Goal: Find specific page/section: Find specific page/section

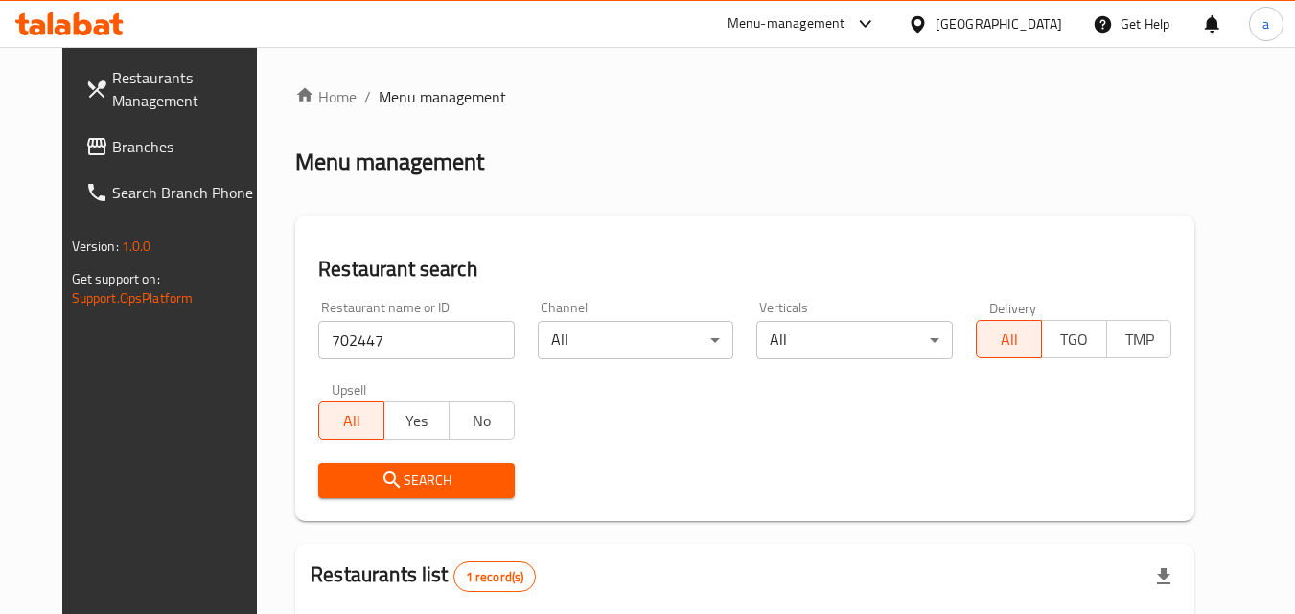
scroll to position [241, 0]
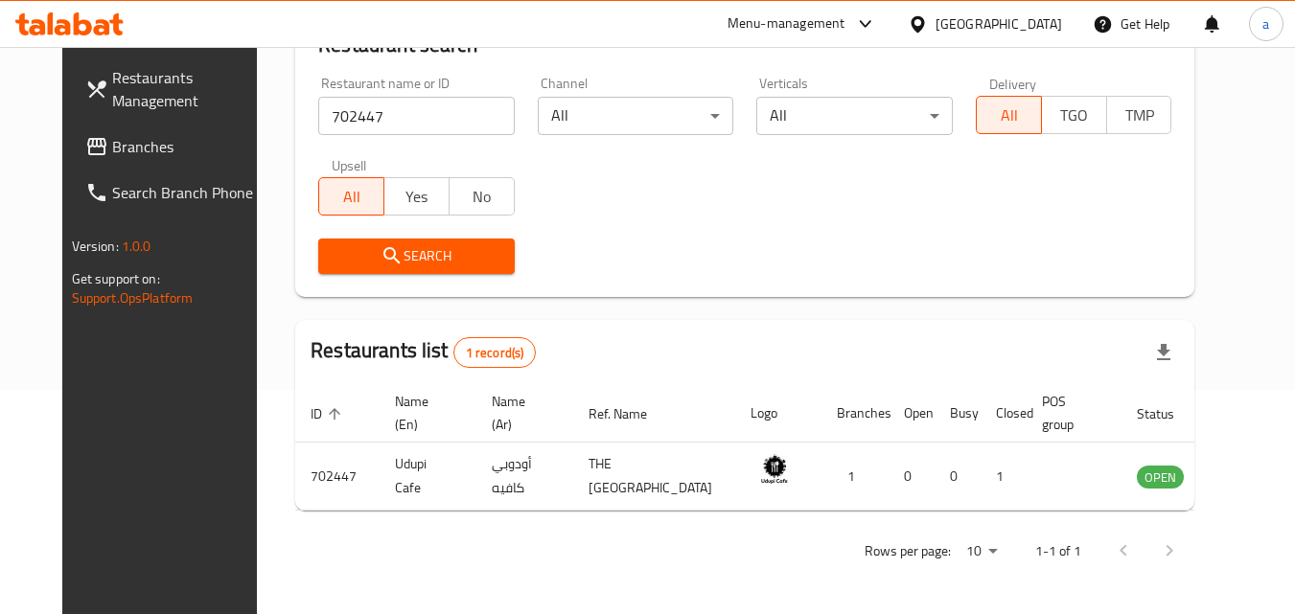
click at [112, 157] on span "Branches" at bounding box center [187, 146] width 151 height 23
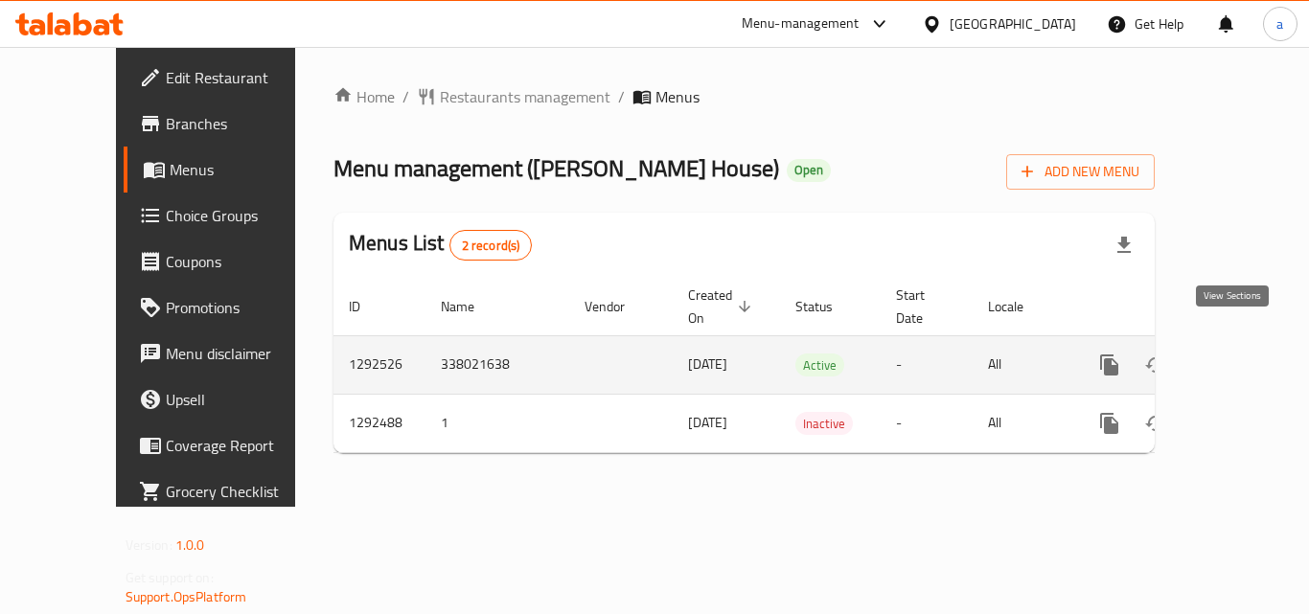
click at [1237, 354] on icon "enhanced table" at bounding box center [1248, 365] width 23 height 23
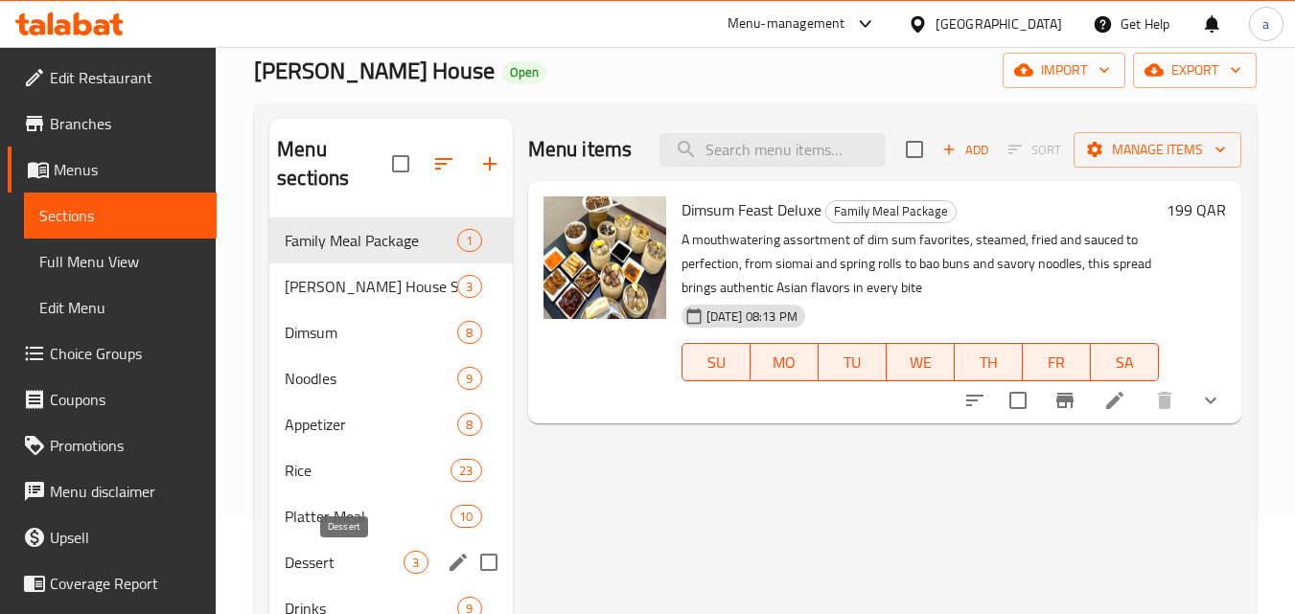
scroll to position [192, 0]
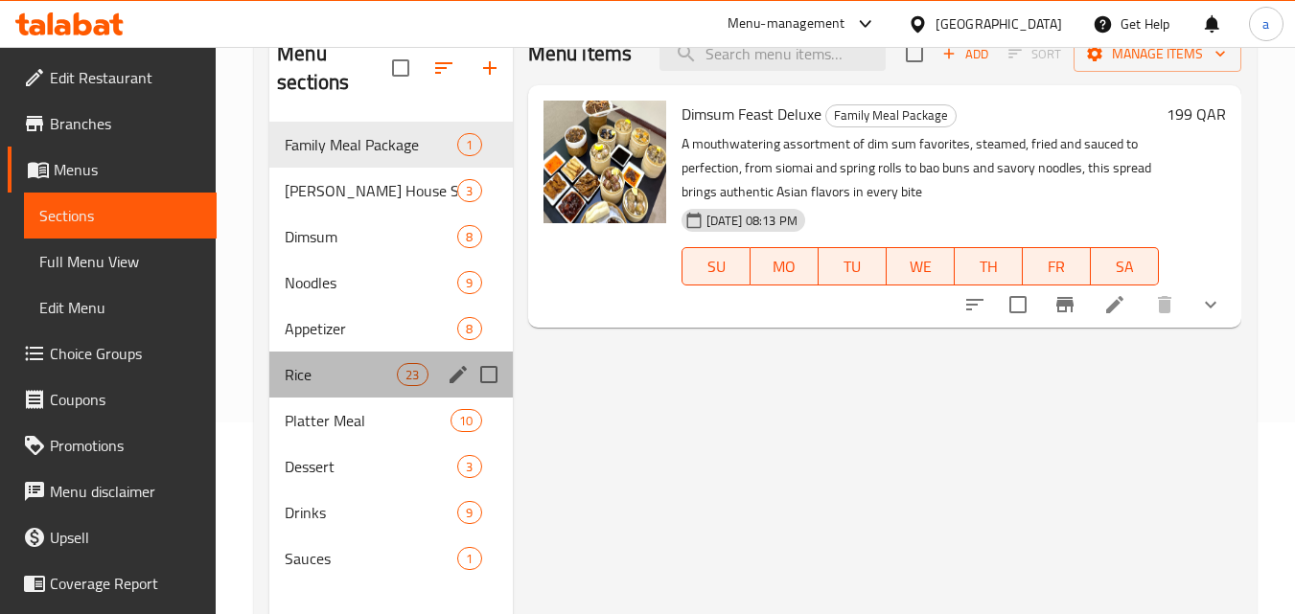
click at [308, 356] on div "Rice 23" at bounding box center [390, 375] width 243 height 46
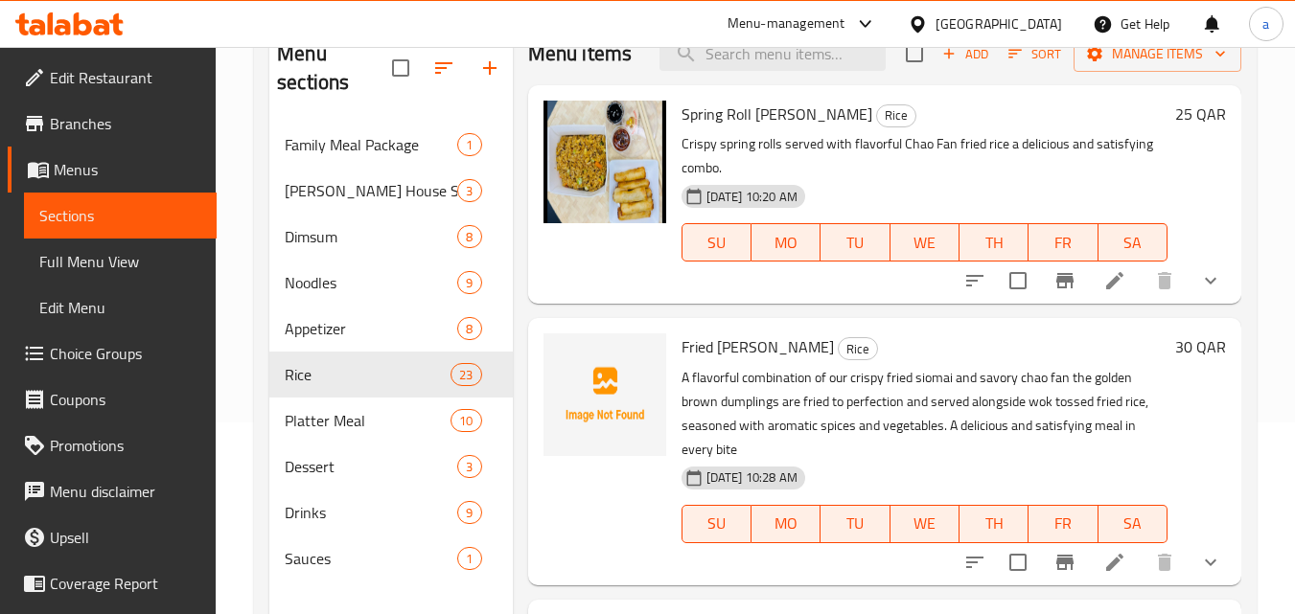
click at [108, 359] on span "Choice Groups" at bounding box center [125, 353] width 151 height 23
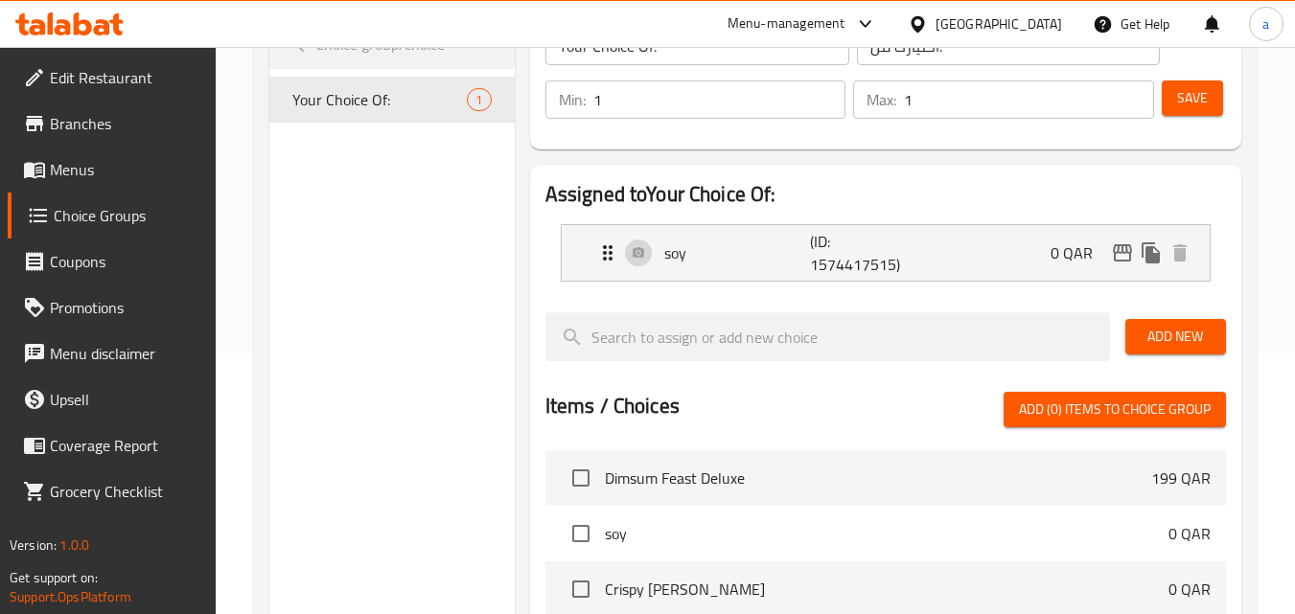
scroll to position [192, 0]
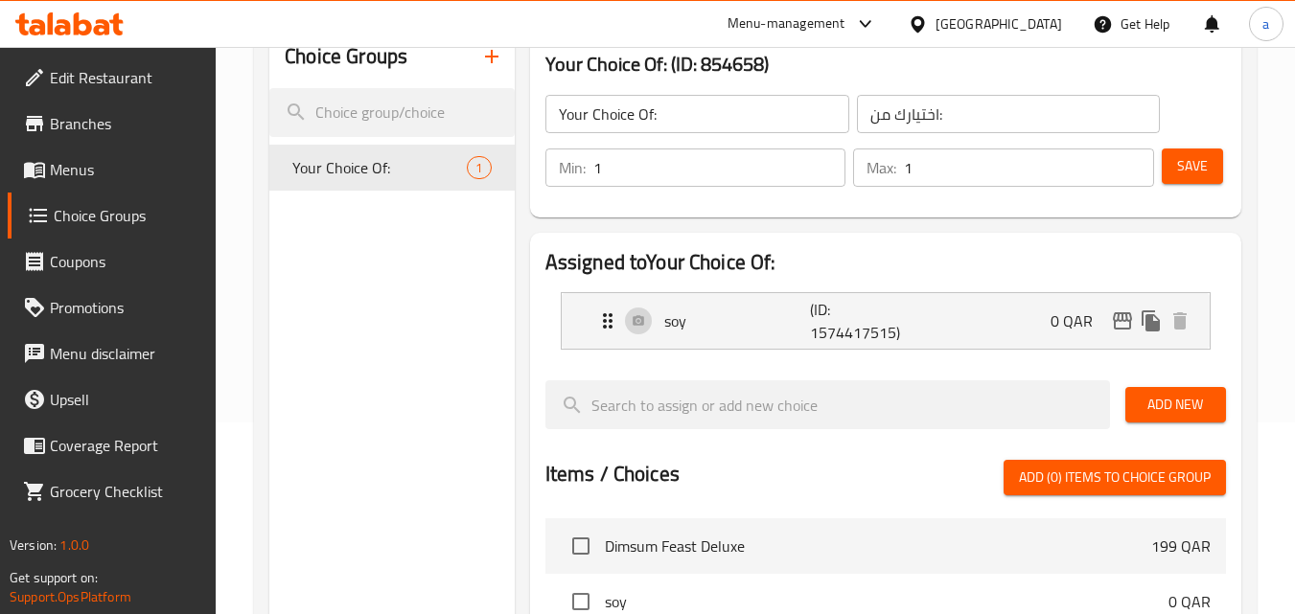
click at [1040, 22] on div "Qatar" at bounding box center [999, 23] width 127 height 21
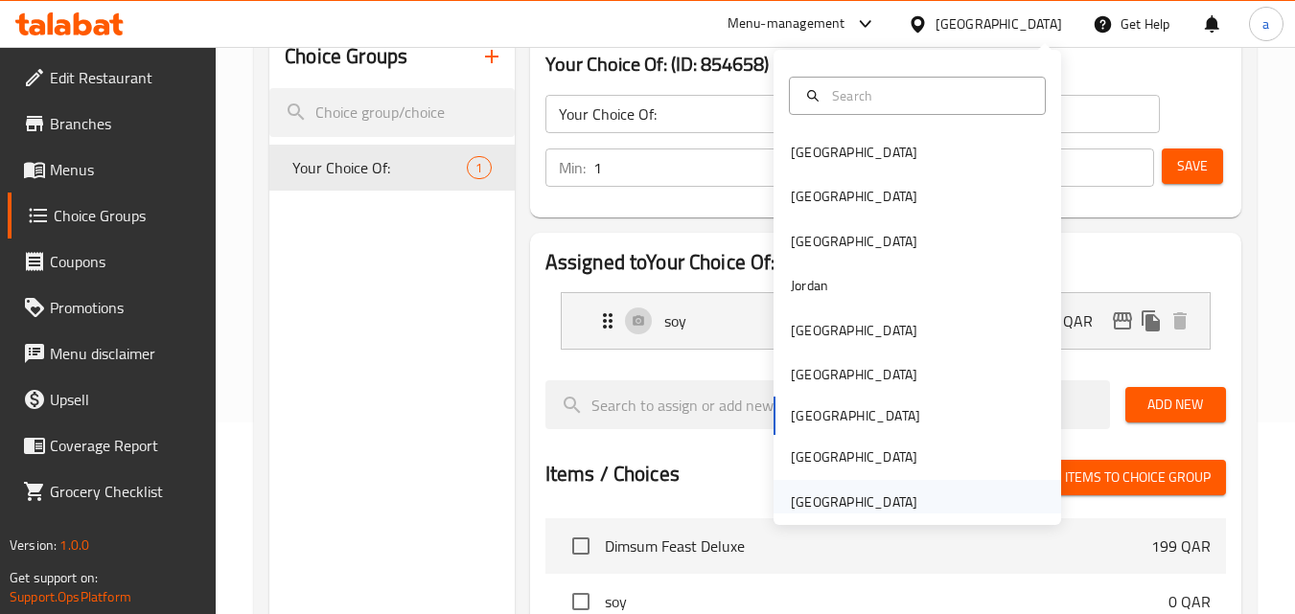
click at [829, 502] on div "United Arab Emirates" at bounding box center [854, 502] width 127 height 21
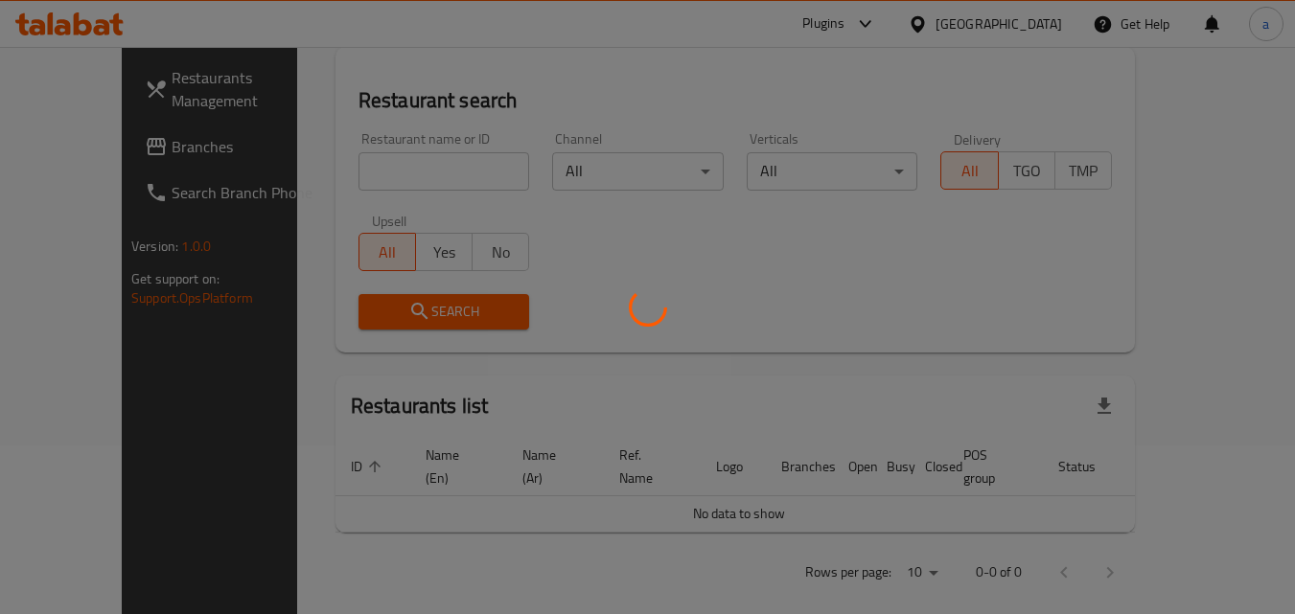
scroll to position [192, 0]
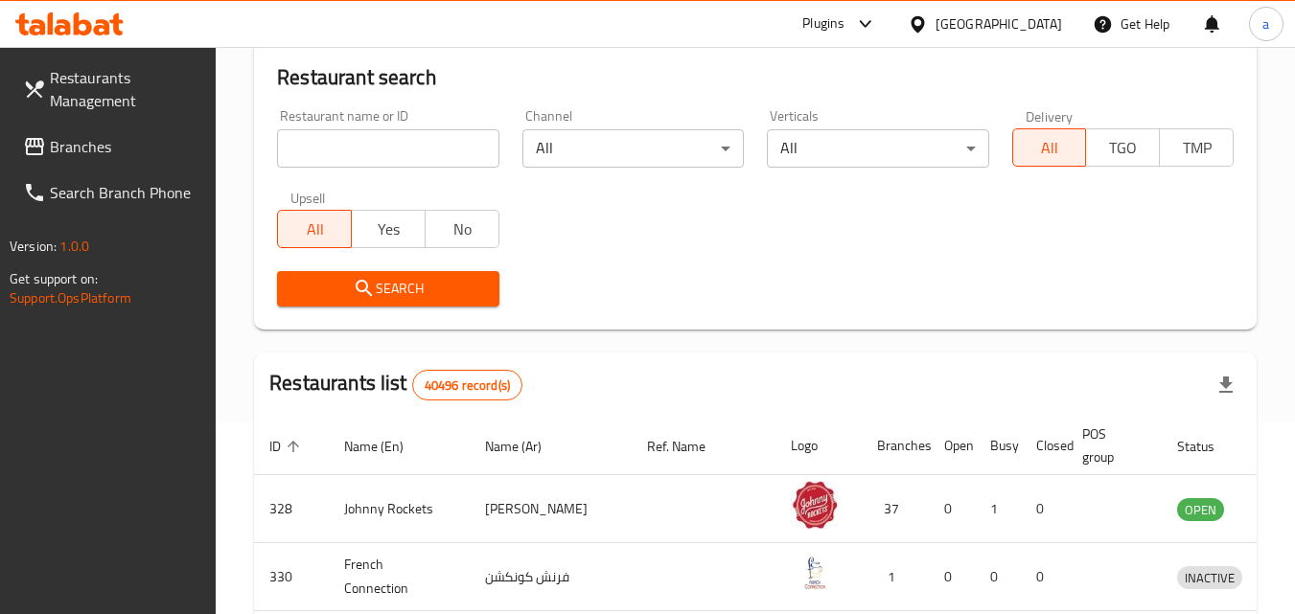
click at [69, 150] on span "Branches" at bounding box center [125, 146] width 151 height 23
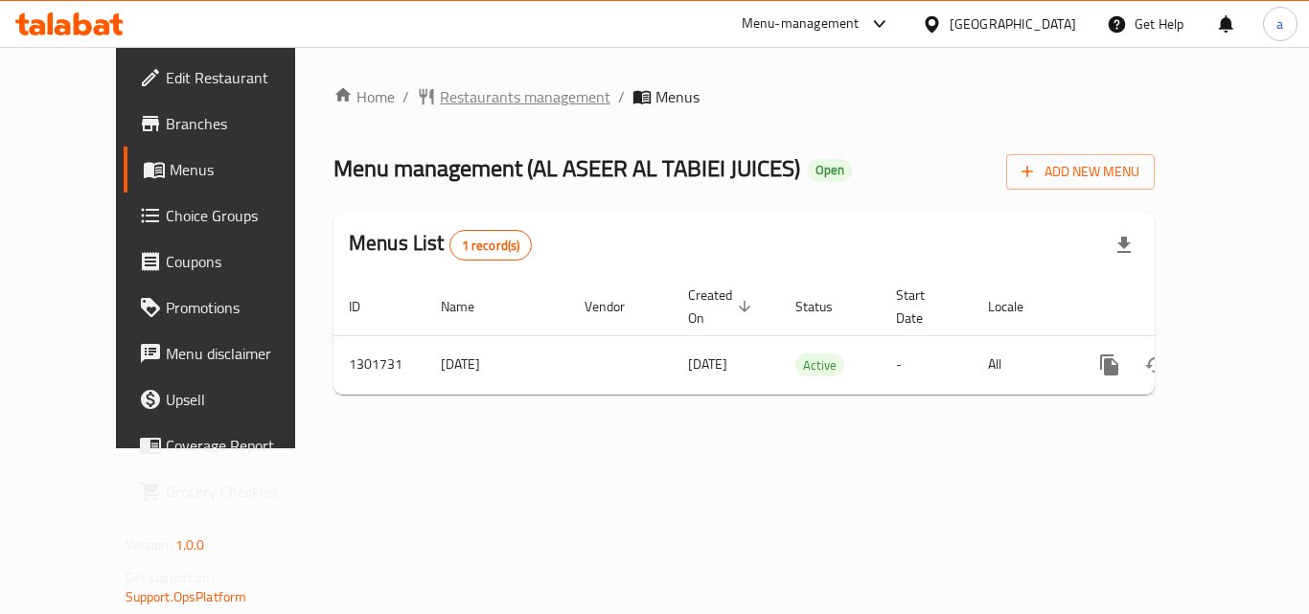
click at [440, 89] on span "Restaurants management" at bounding box center [525, 96] width 171 height 23
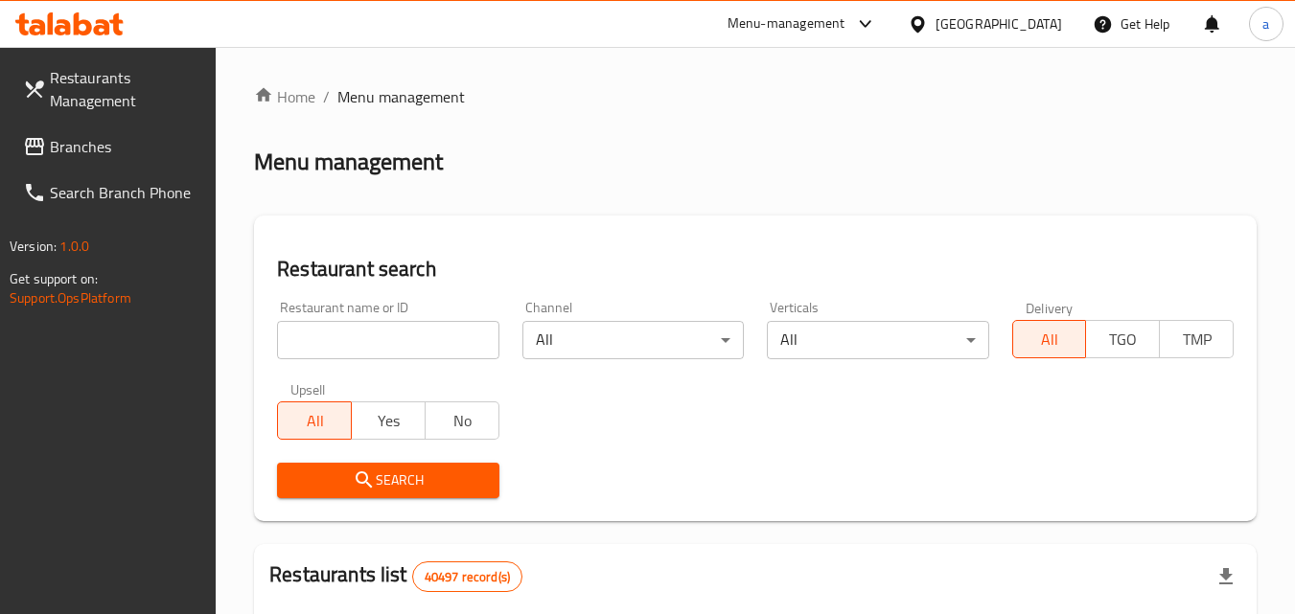
click at [385, 354] on input "search" at bounding box center [387, 340] width 221 height 38
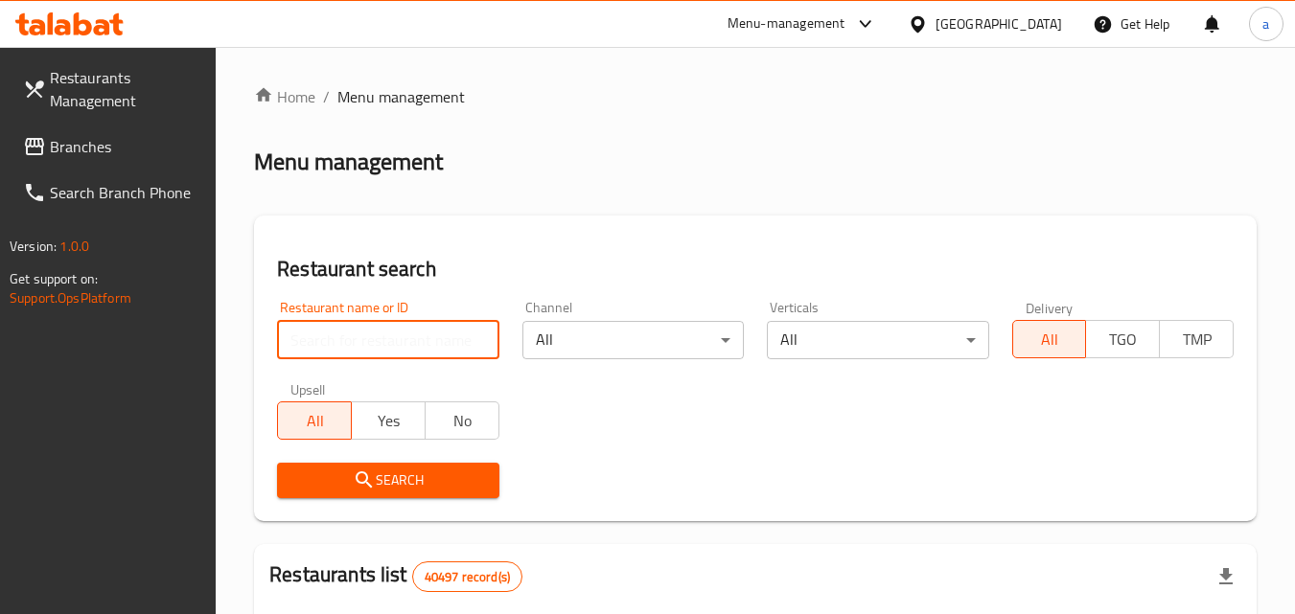
paste input "702135"
type input "702135"
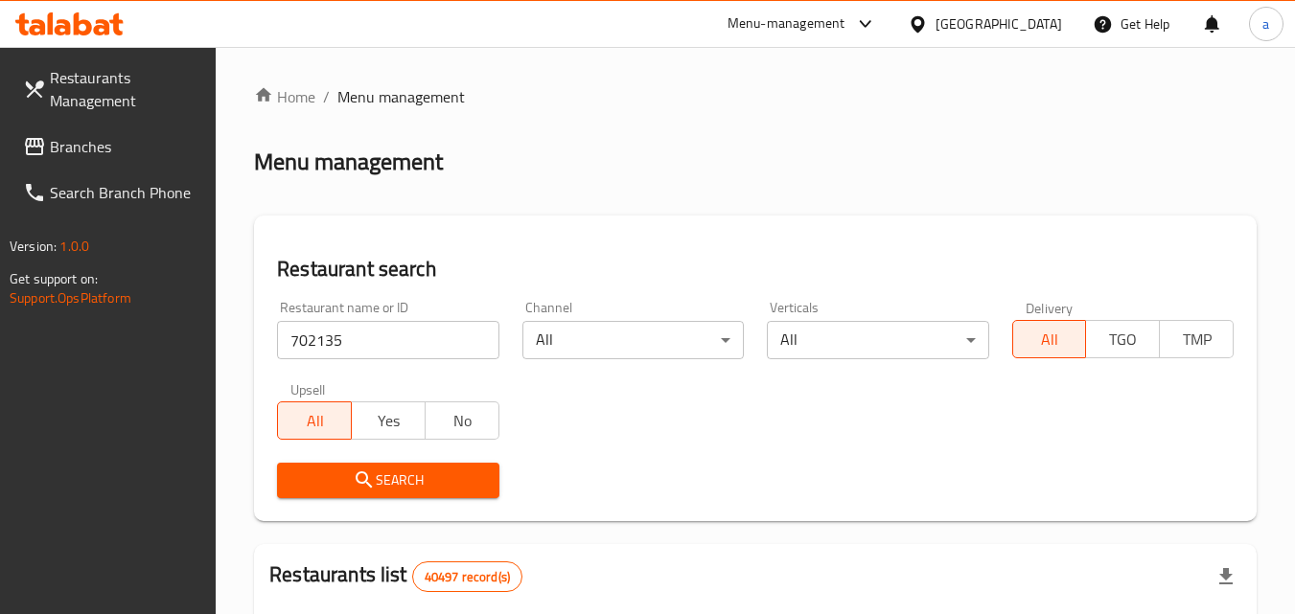
click at [324, 463] on button "Search" at bounding box center [387, 480] width 221 height 35
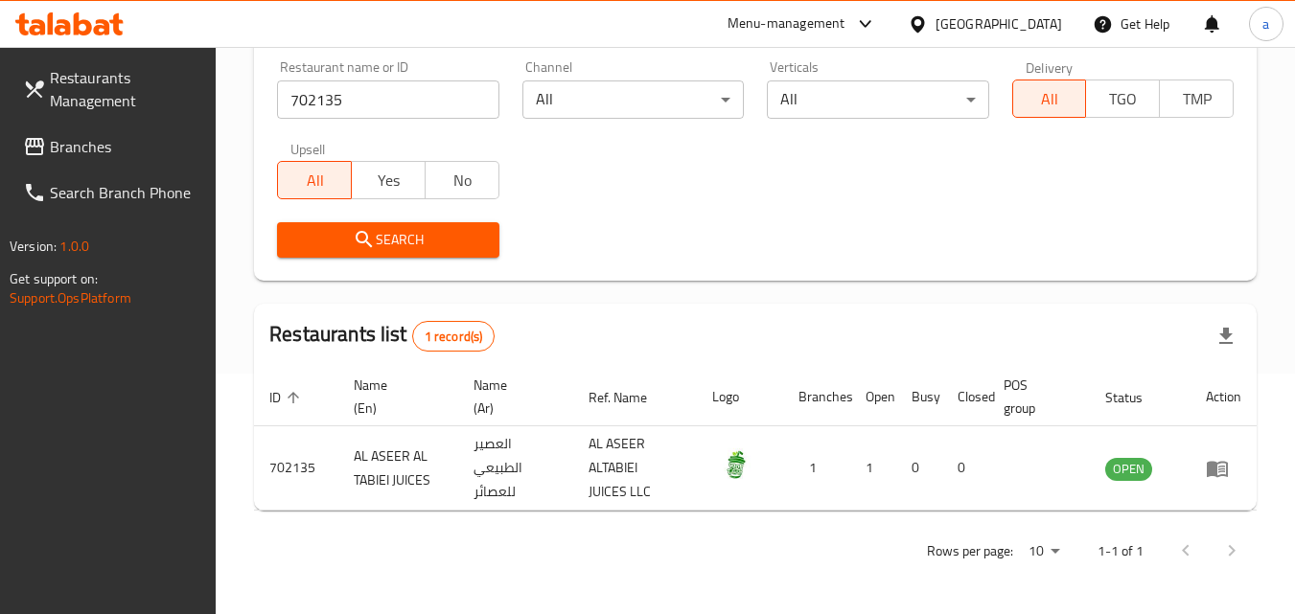
click at [995, 12] on div "United Arab Emirates" at bounding box center [984, 24] width 185 height 46
click at [945, 21] on div "United Arab Emirates" at bounding box center [999, 23] width 127 height 21
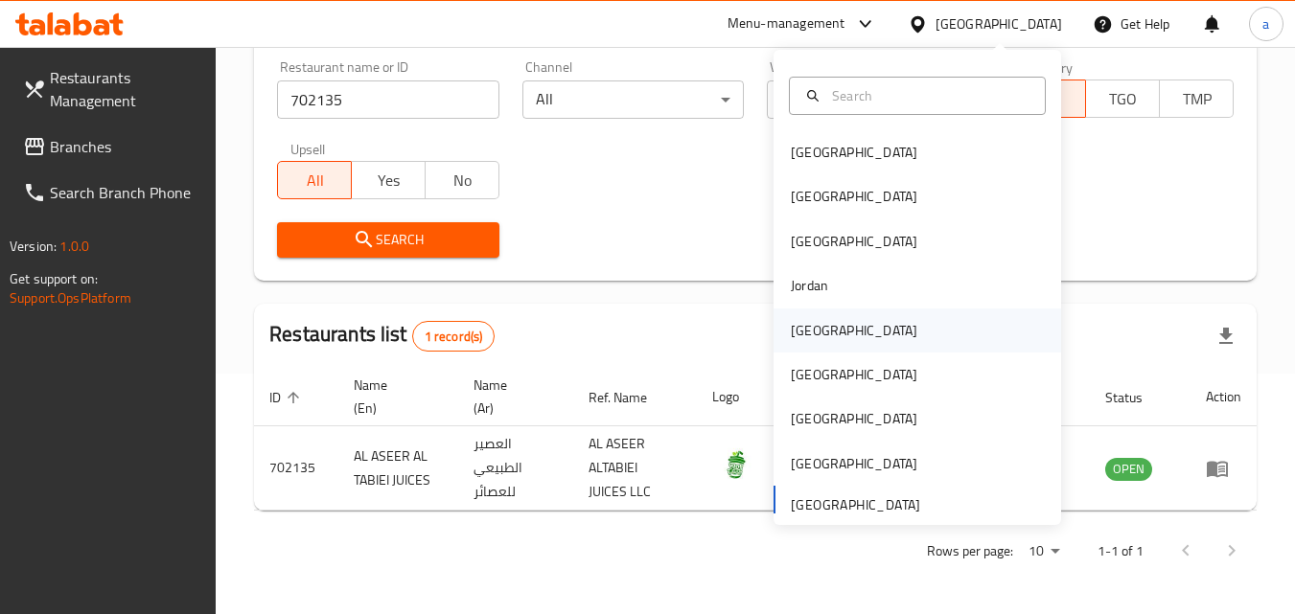
click at [810, 331] on div "[GEOGRAPHIC_DATA]" at bounding box center [854, 330] width 127 height 21
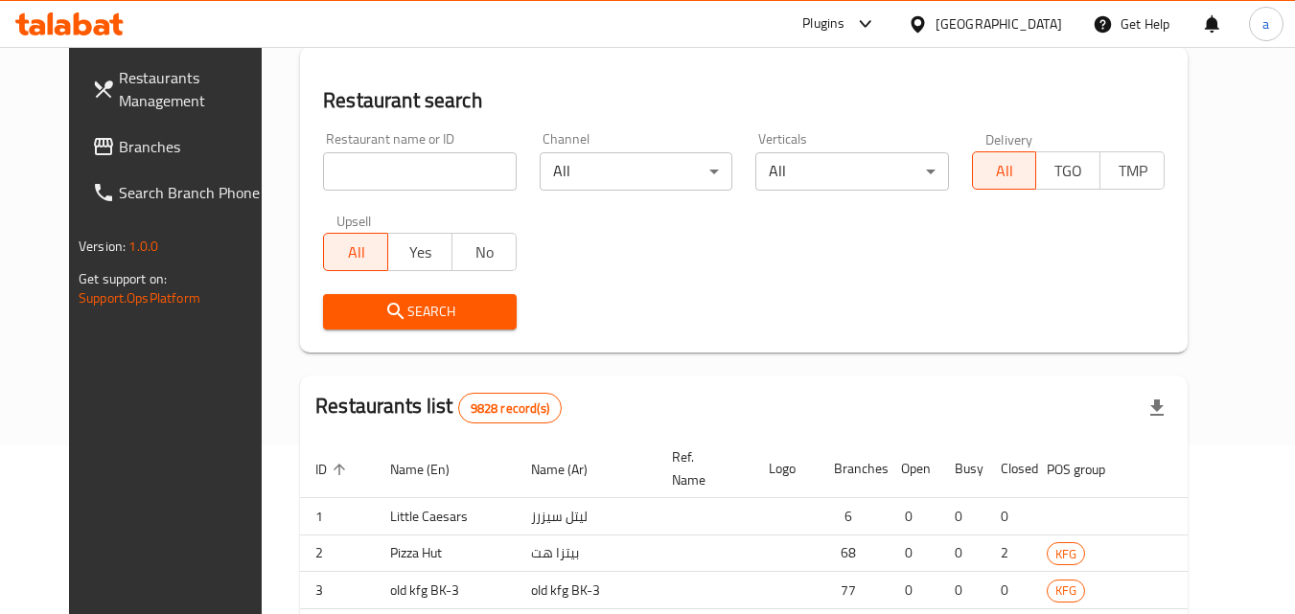
scroll to position [241, 0]
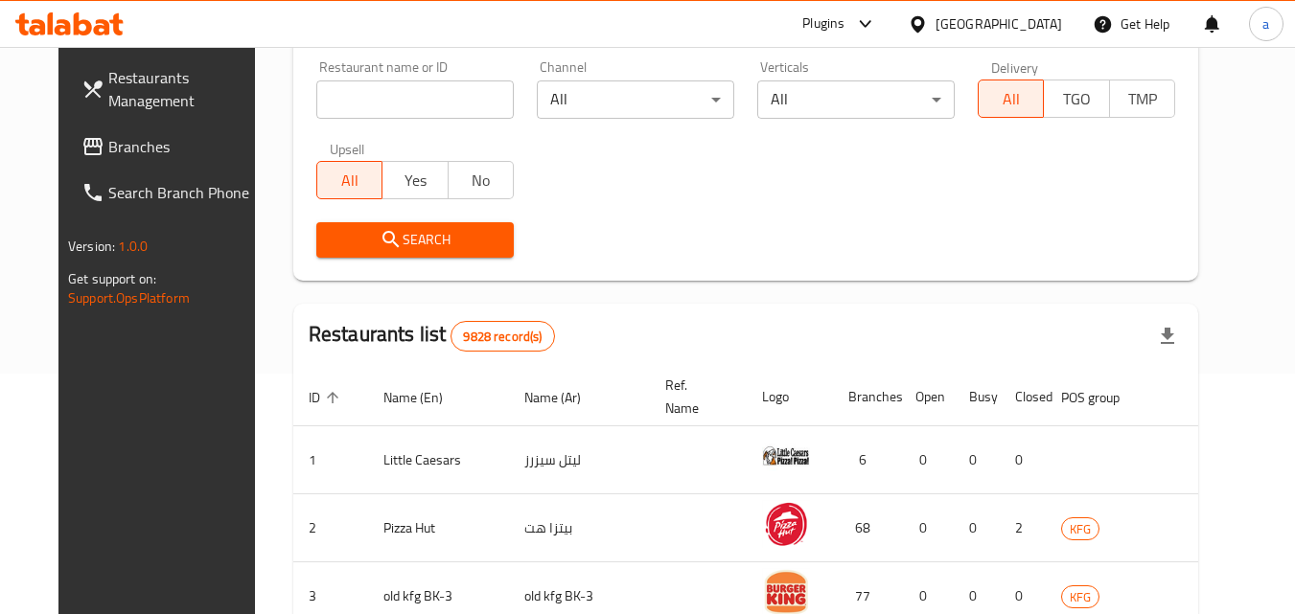
click at [108, 153] on span "Branches" at bounding box center [183, 146] width 151 height 23
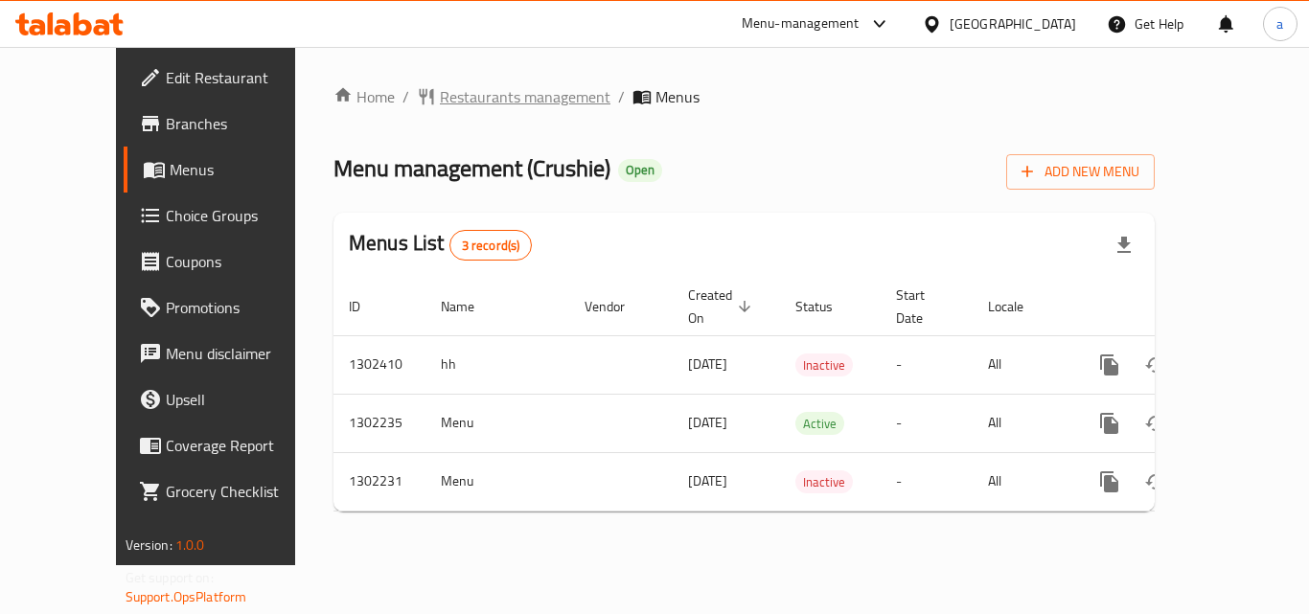
click at [448, 92] on span "Restaurants management" at bounding box center [525, 96] width 171 height 23
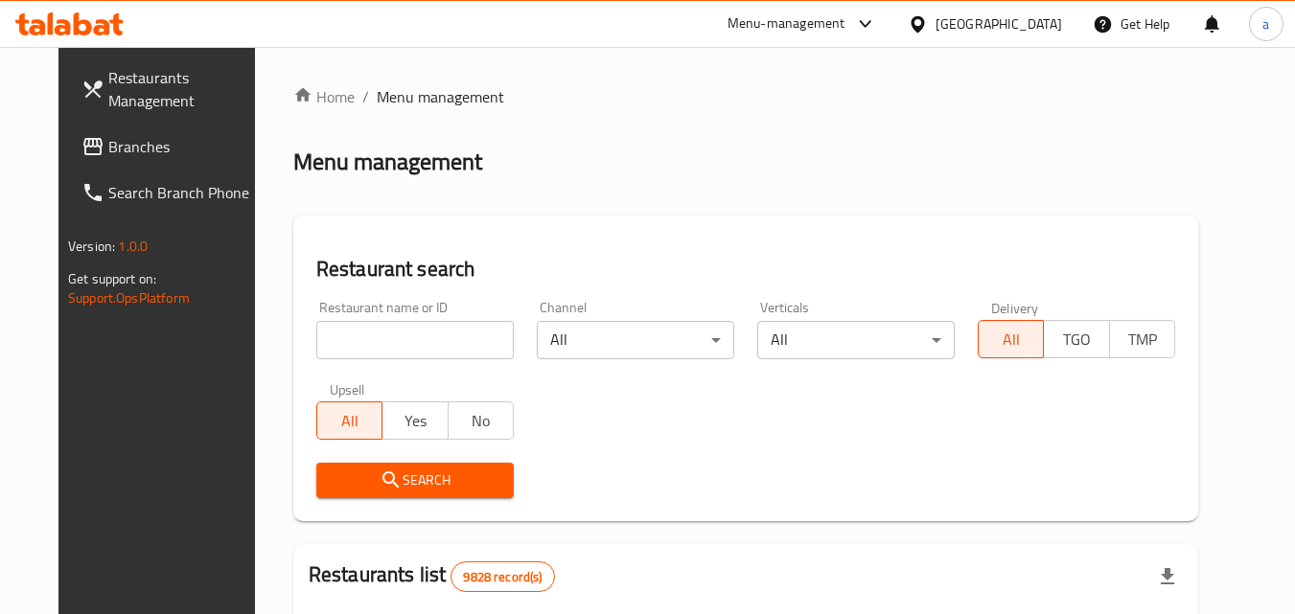
click at [406, 330] on input "search" at bounding box center [414, 340] width 197 height 38
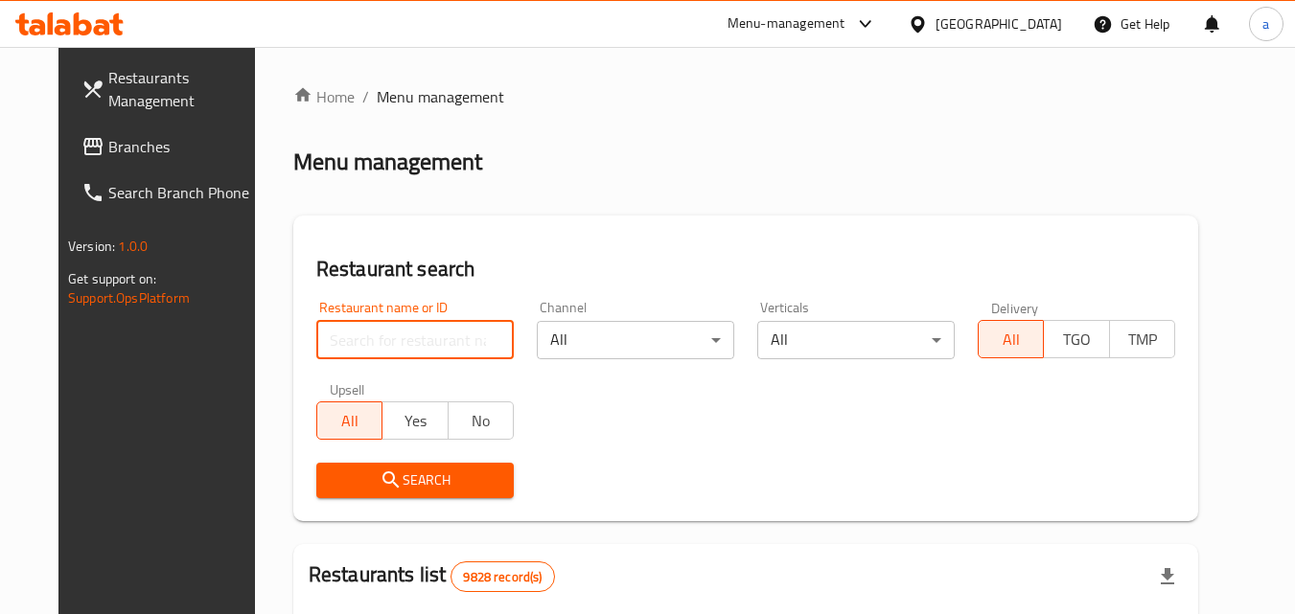
paste input "702331"
type input "702331"
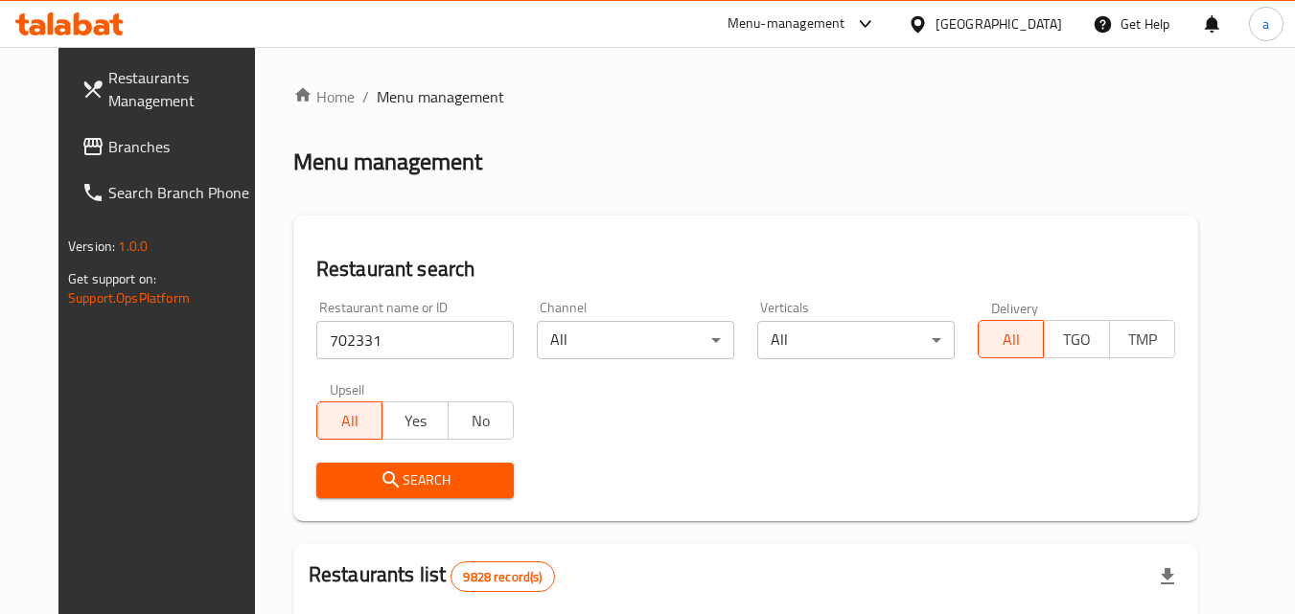
click at [377, 469] on span "Search" at bounding box center [415, 481] width 167 height 24
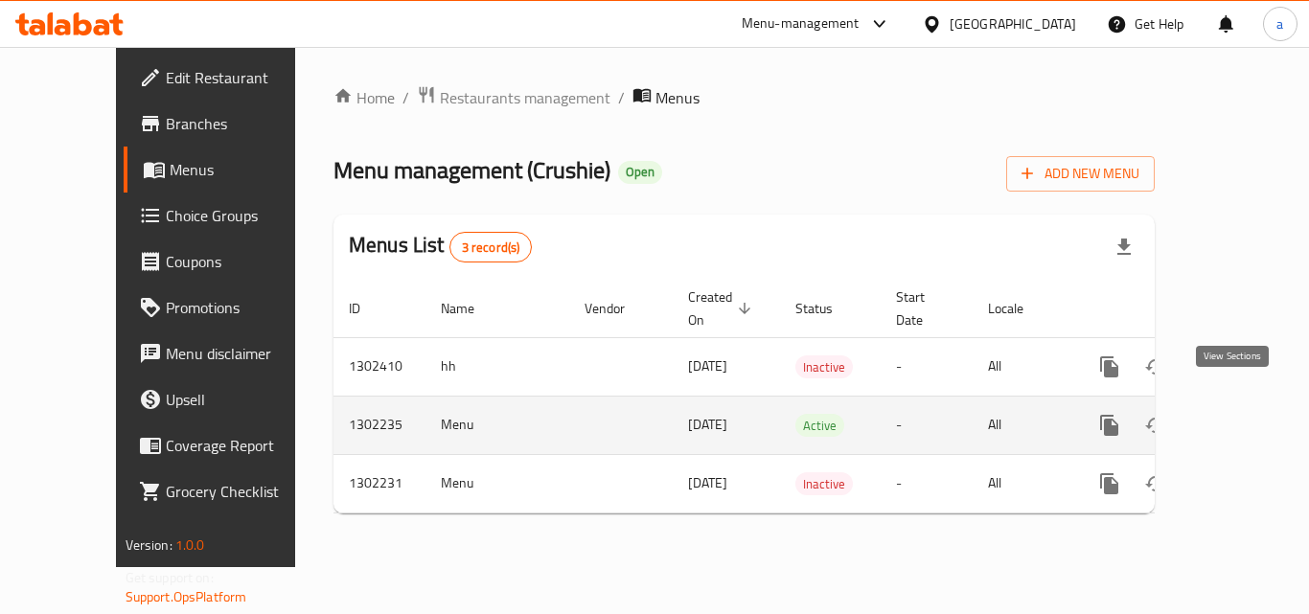
click at [1244, 403] on link "enhanced table" at bounding box center [1248, 426] width 46 height 46
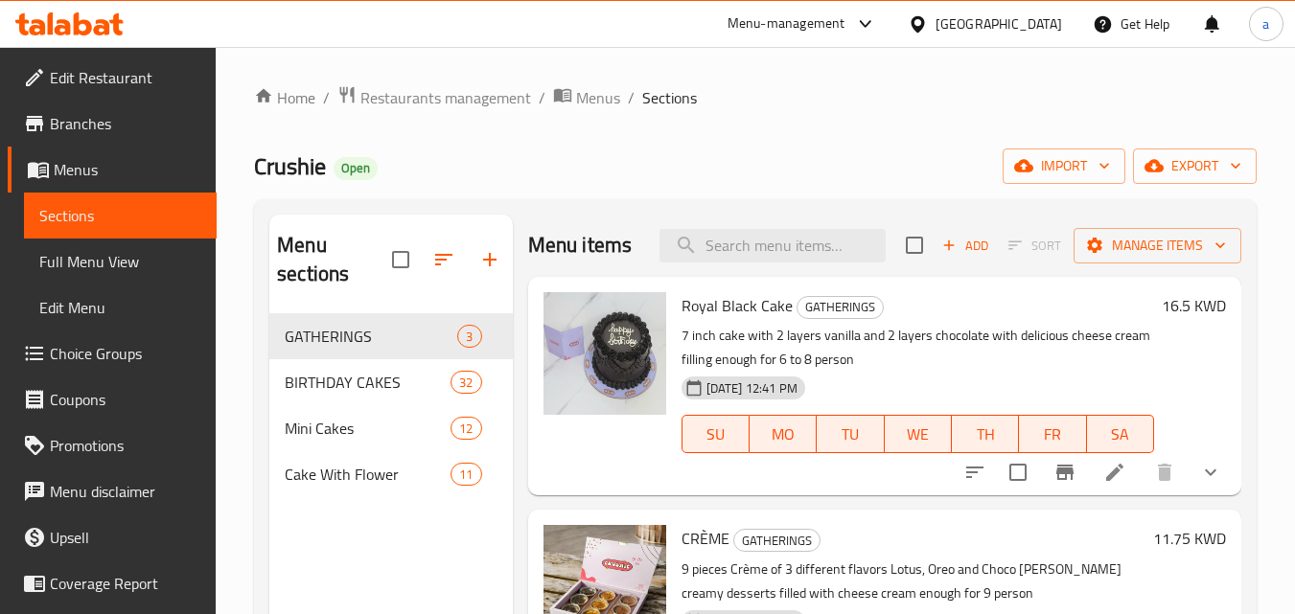
click at [121, 365] on span "Choice Groups" at bounding box center [125, 353] width 151 height 23
